Goal: Task Accomplishment & Management: Manage account settings

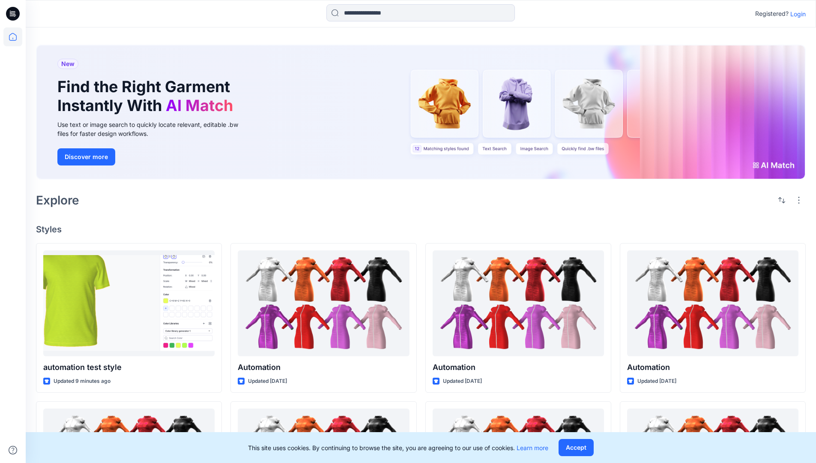
click at [796, 14] on p "Login" at bounding box center [798, 13] width 15 height 9
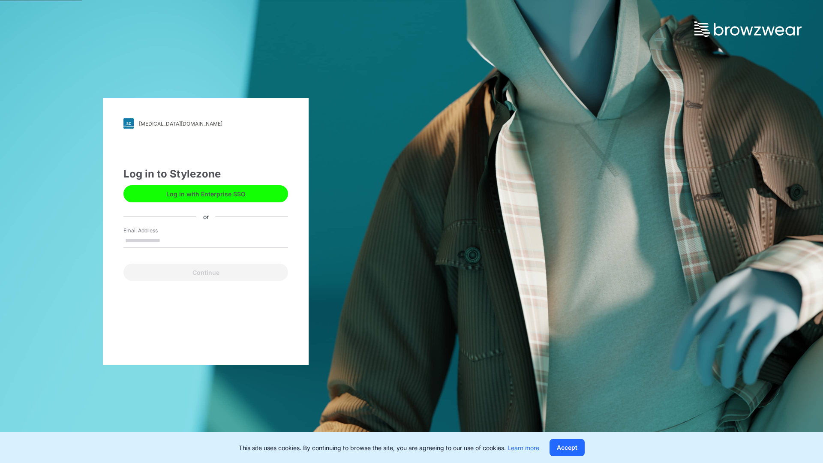
click at [169, 240] on input "Email Address" at bounding box center [205, 240] width 165 height 13
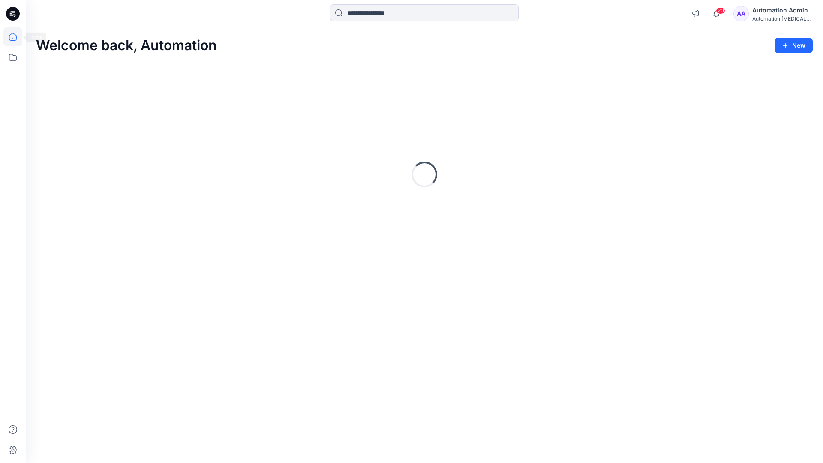
click at [16, 37] on icon at bounding box center [13, 37] width 8 height 8
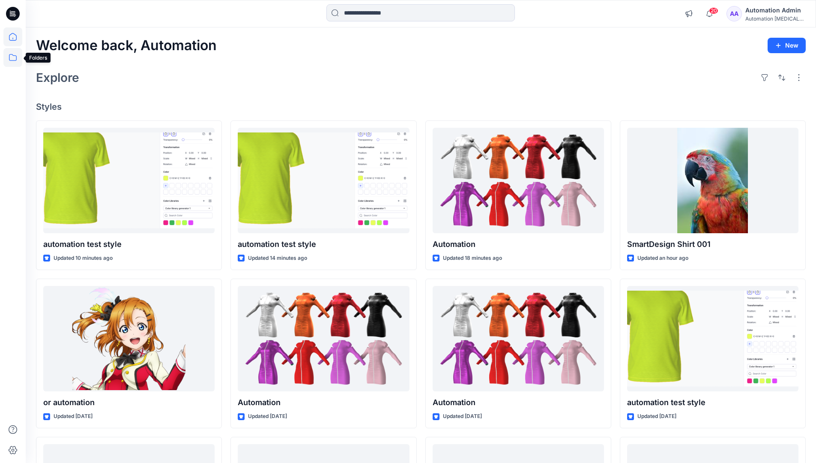
click at [14, 60] on icon at bounding box center [12, 57] width 19 height 19
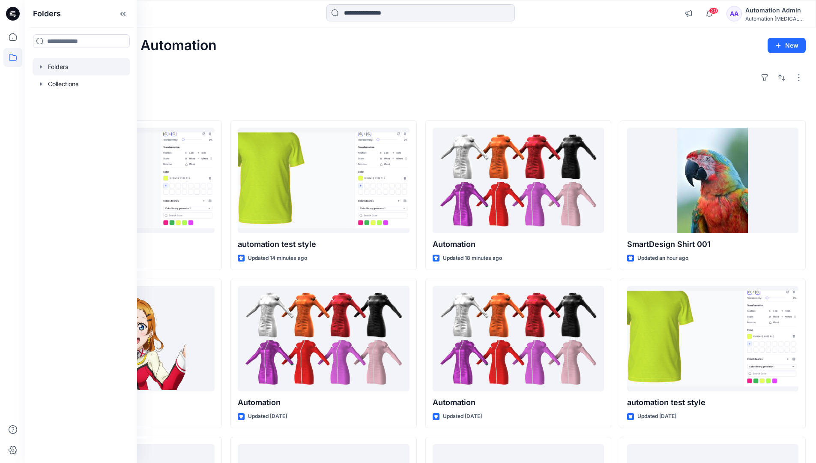
click at [63, 64] on div at bounding box center [82, 66] width 98 height 17
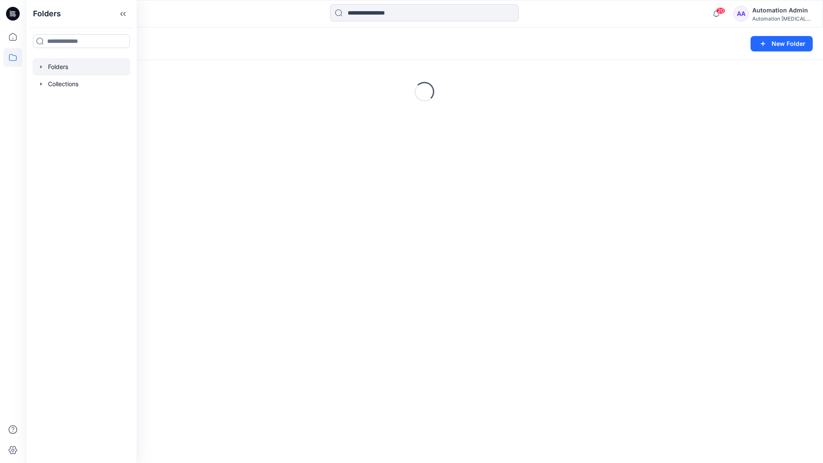
click at [430, 230] on div "Folders New Folder Loading..." at bounding box center [424, 244] width 797 height 435
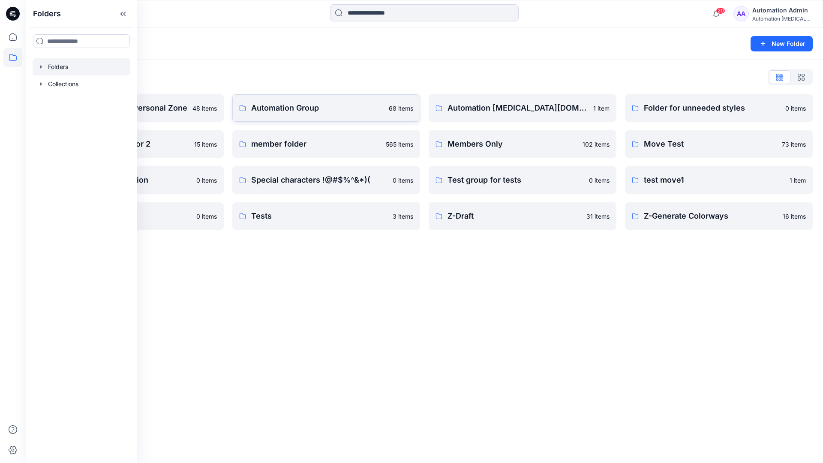
click at [292, 111] on p "Automation Group" at bounding box center [317, 108] width 132 height 12
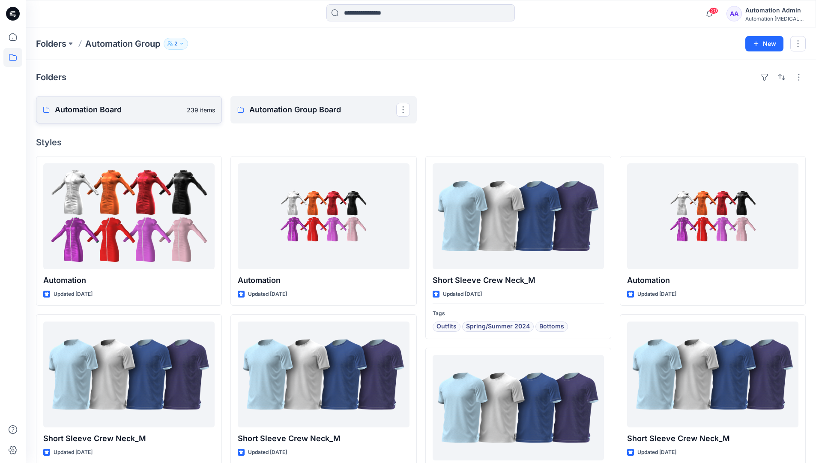
click at [170, 120] on link "Automation Board 239 items" at bounding box center [129, 109] width 186 height 27
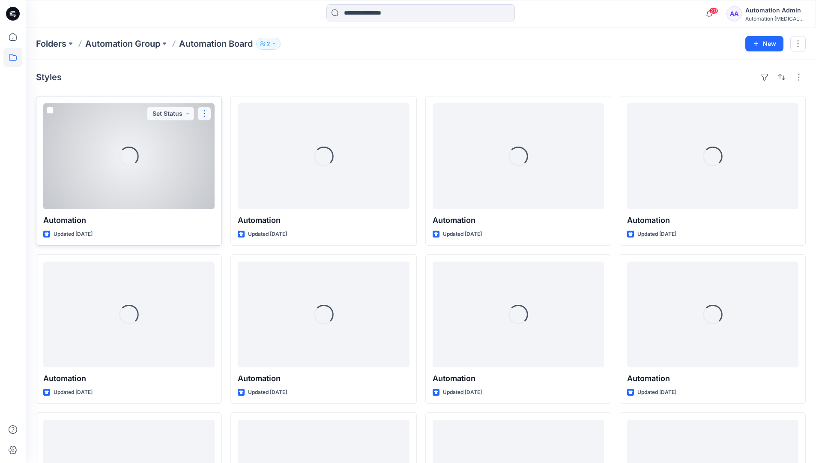
click at [202, 116] on button "button" at bounding box center [205, 114] width 14 height 14
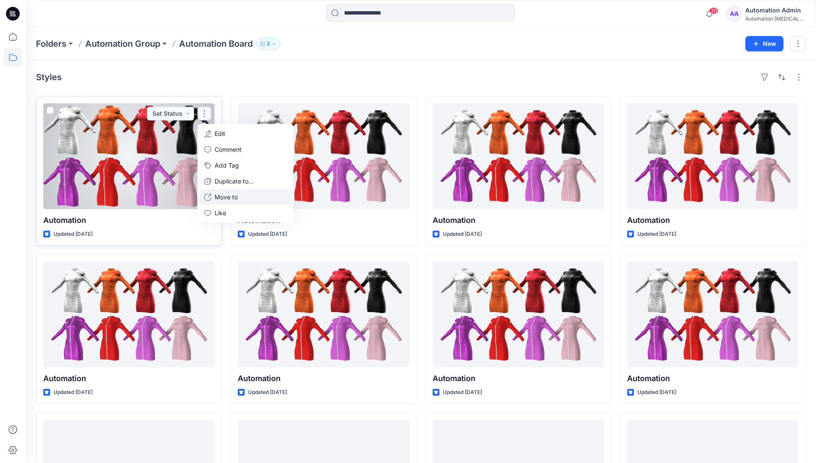
click at [222, 197] on p "Move to" at bounding box center [226, 196] width 23 height 9
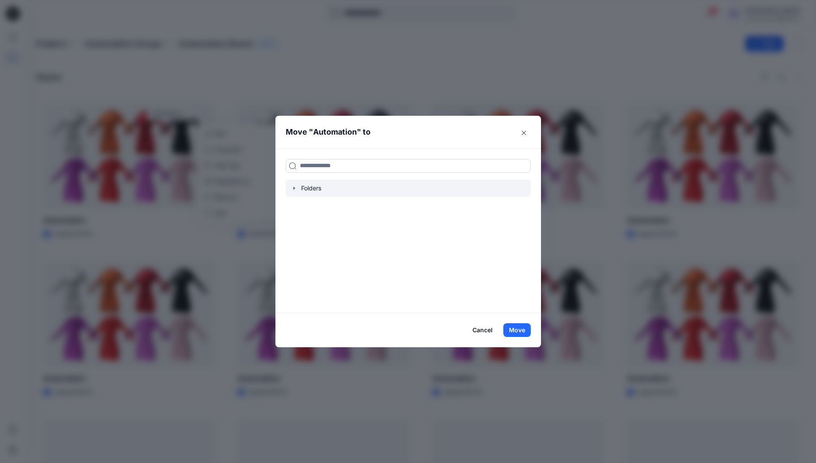
click at [297, 189] on icon "button" at bounding box center [294, 188] width 7 height 7
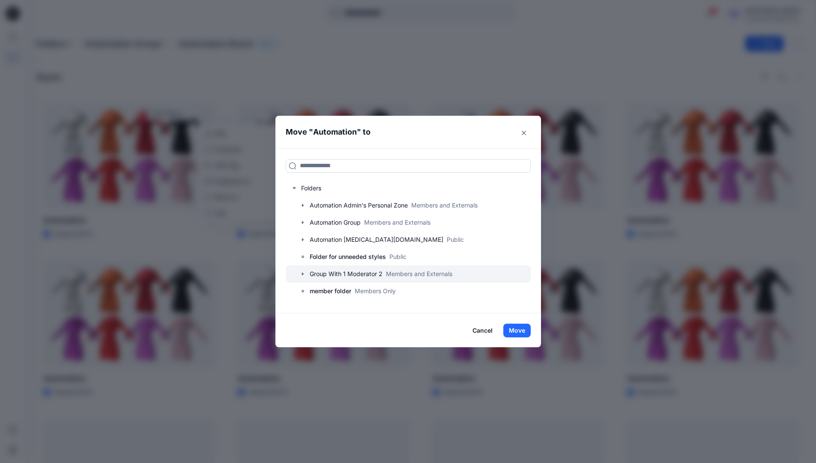
click at [317, 272] on div at bounding box center [408, 273] width 245 height 17
click at [524, 330] on button "Move" at bounding box center [516, 331] width 27 height 14
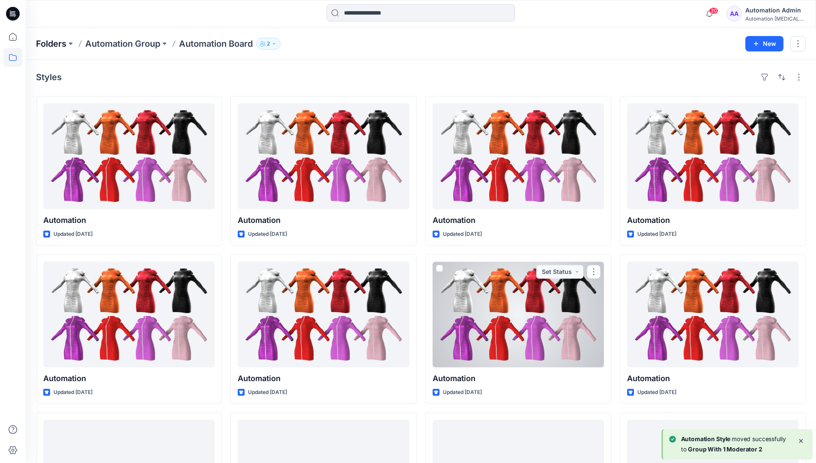
click at [54, 44] on p "Folders" at bounding box center [51, 44] width 30 height 12
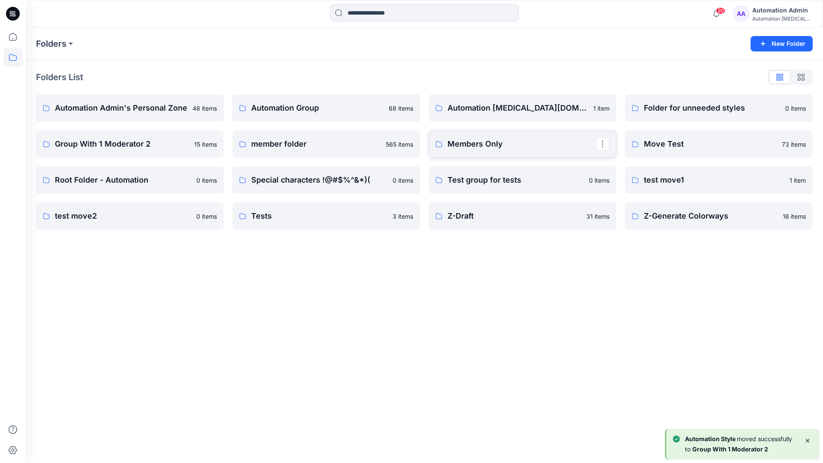
click at [499, 146] on p "Members Only" at bounding box center [521, 144] width 148 height 12
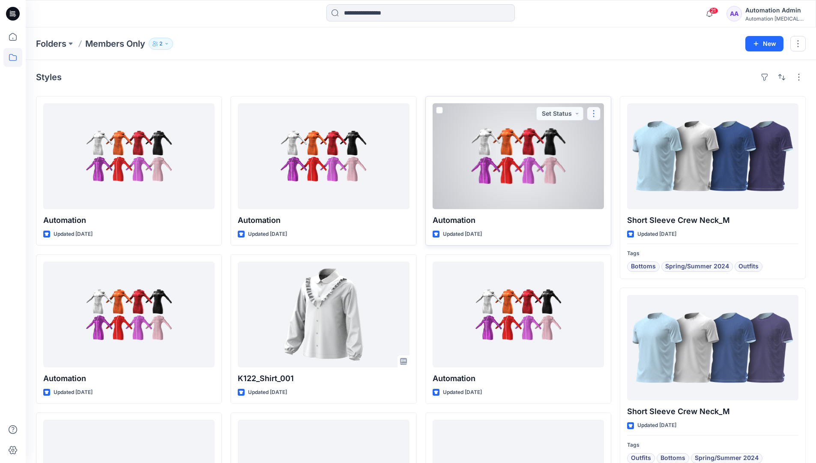
click at [595, 112] on button "button" at bounding box center [594, 114] width 14 height 14
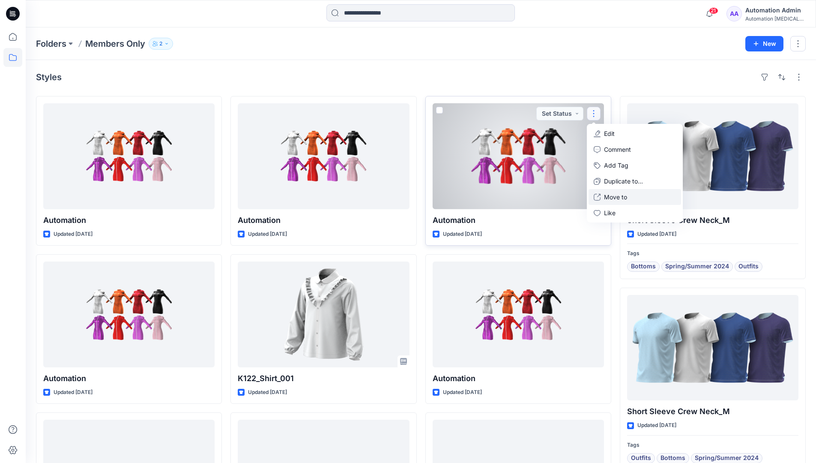
click at [611, 194] on p "Move to" at bounding box center [615, 196] width 23 height 9
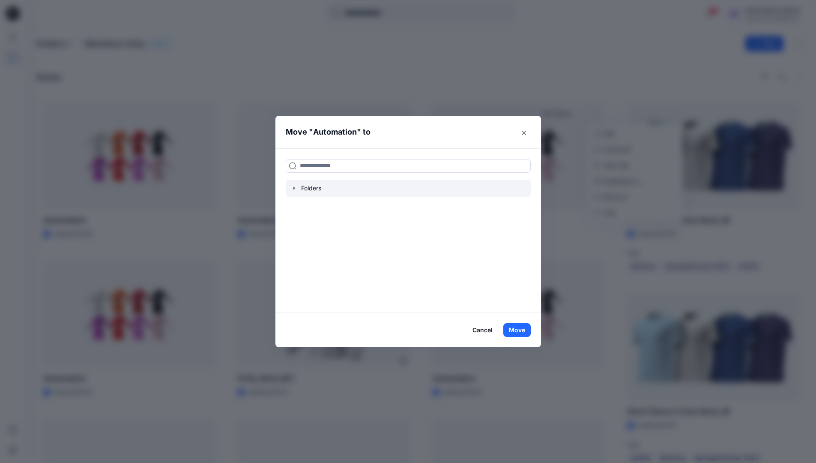
click at [298, 189] on icon "button" at bounding box center [294, 188] width 7 height 7
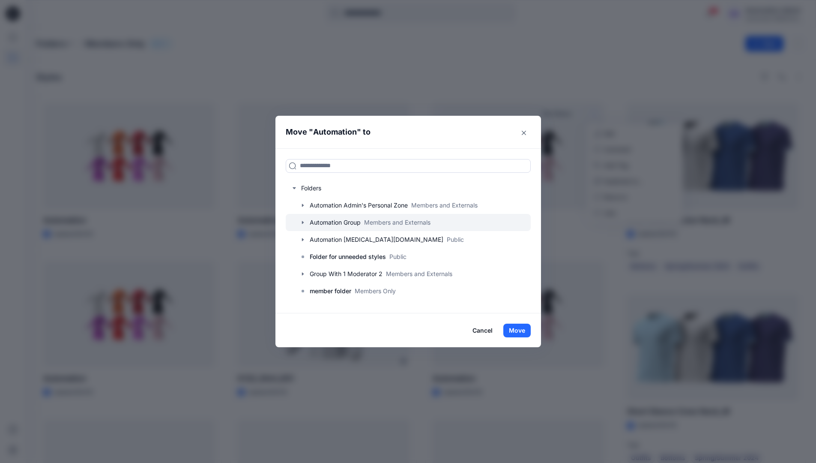
click at [306, 221] on icon "button" at bounding box center [303, 222] width 7 height 7
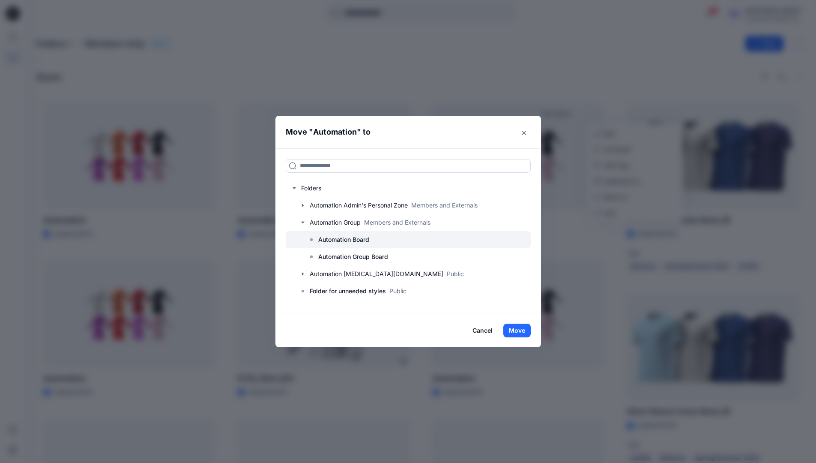
click at [331, 235] on p "Automation Board" at bounding box center [343, 239] width 51 height 10
click at [518, 331] on button "Move" at bounding box center [516, 331] width 27 height 14
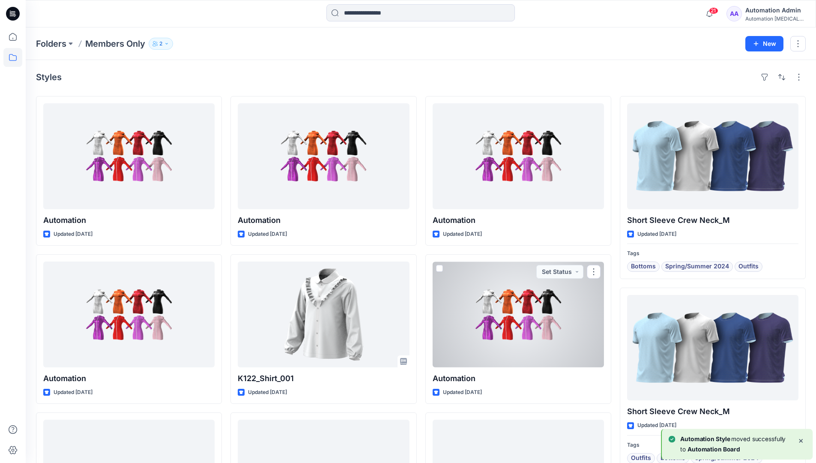
click at [760, 13] on div "Automation Admin" at bounding box center [776, 10] width 60 height 10
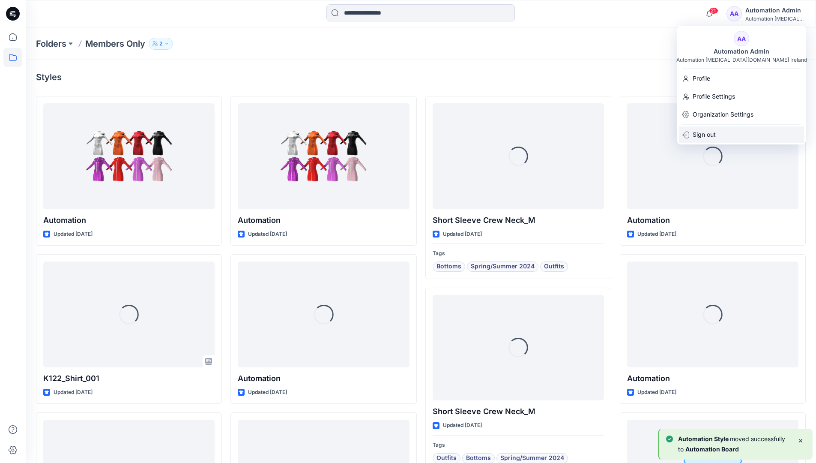
click at [708, 132] on p "Sign out" at bounding box center [704, 134] width 23 height 16
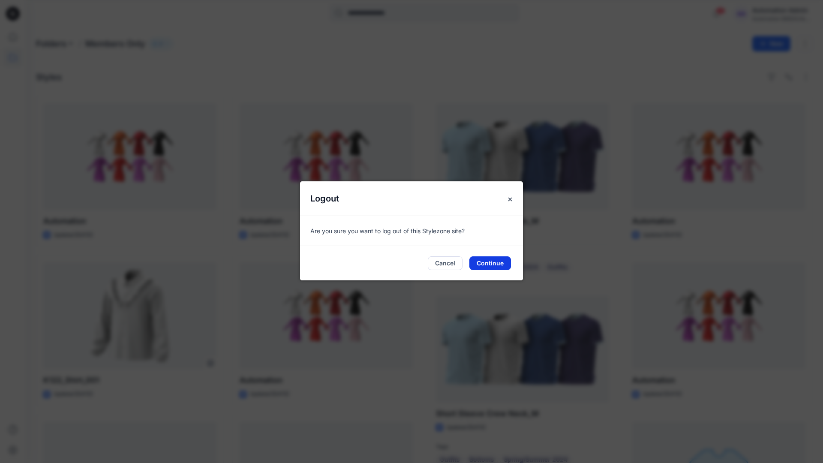
click at [492, 261] on button "Continue" at bounding box center [490, 263] width 42 height 14
